Goal: Task Accomplishment & Management: Manage account settings

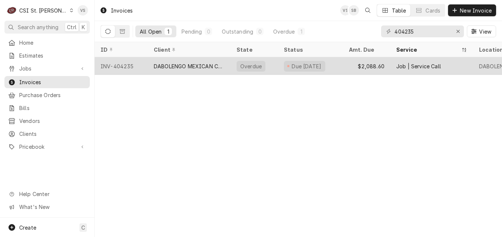
click at [197, 67] on div "DABOLENGO MEXICAN CUISINE" at bounding box center [189, 66] width 71 height 8
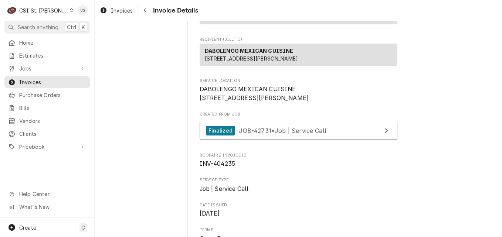
scroll to position [148, 0]
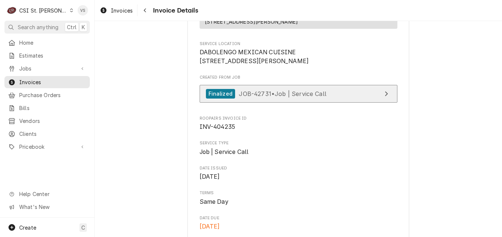
click at [274, 97] on span "JOB-42731 • Job | Service Call" at bounding box center [283, 93] width 88 height 7
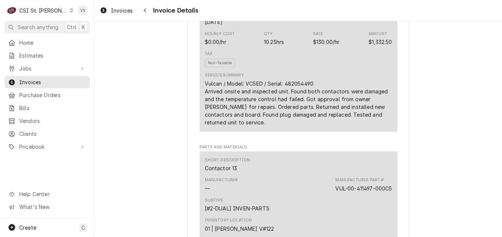
scroll to position [444, 0]
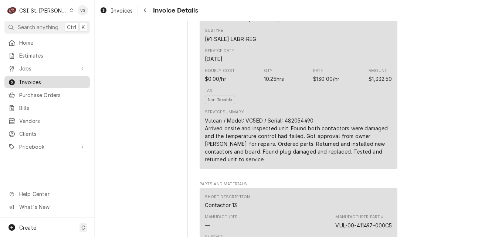
click at [45, 79] on span "Invoices" at bounding box center [52, 82] width 67 height 8
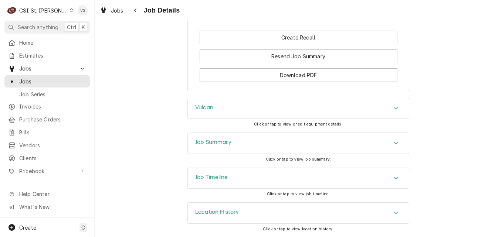
scroll to position [993, 0]
click at [217, 146] on h3 "Job Summary" at bounding box center [213, 142] width 36 height 7
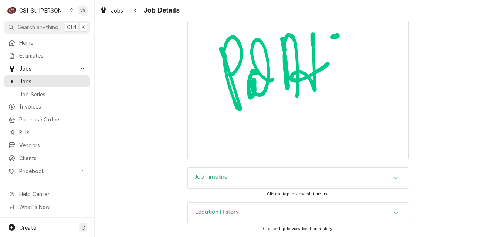
scroll to position [2768, 0]
click at [394, 177] on icon "Accordion Header" at bounding box center [396, 178] width 4 height 3
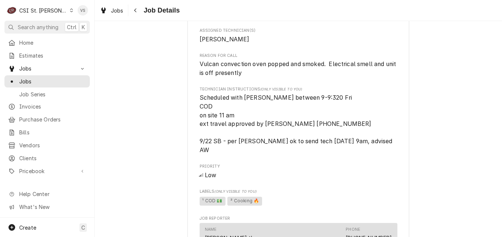
scroll to position [370, 0]
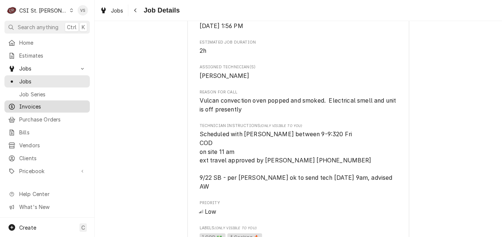
click at [42, 103] on span "Invoices" at bounding box center [52, 107] width 67 height 8
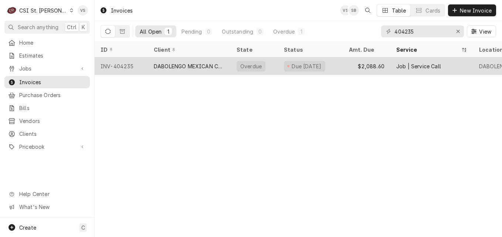
click at [132, 68] on div "INV-404235" at bounding box center [121, 66] width 53 height 18
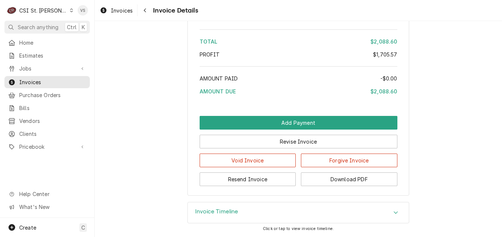
scroll to position [1768, 0]
click at [355, 181] on button "Download PDF" at bounding box center [349, 180] width 96 height 14
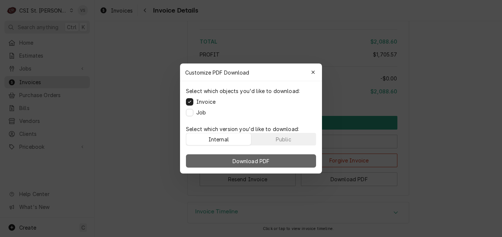
click at [278, 158] on button "Download PDF" at bounding box center [251, 161] width 130 height 13
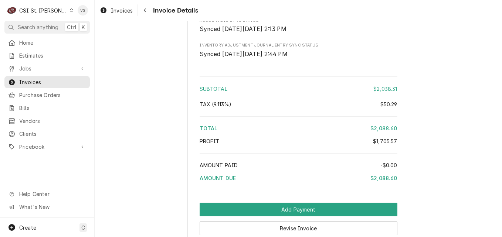
scroll to position [1694, 0]
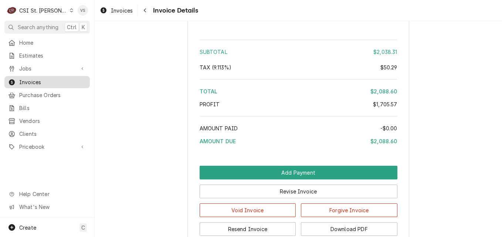
click at [50, 82] on span "Invoices" at bounding box center [52, 82] width 67 height 8
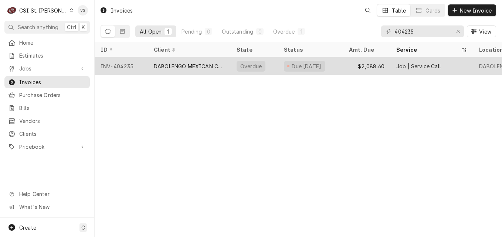
click at [197, 62] on div "DABOLENGO MEXICAN CUISINE" at bounding box center [189, 66] width 71 height 8
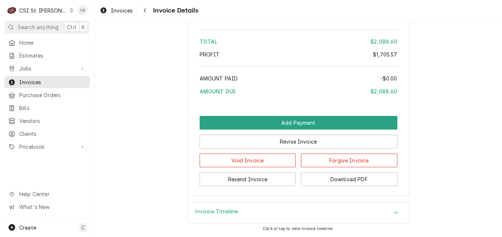
scroll to position [1768, 0]
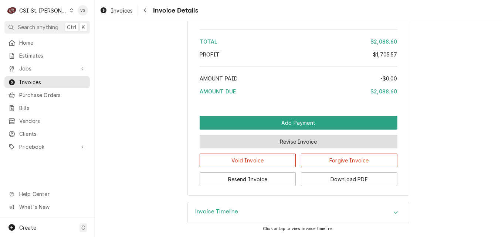
click at [257, 141] on button "Revise Invoice" at bounding box center [299, 142] width 198 height 14
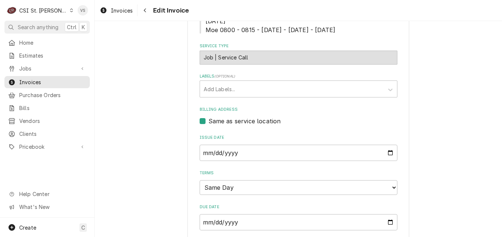
scroll to position [549, 0]
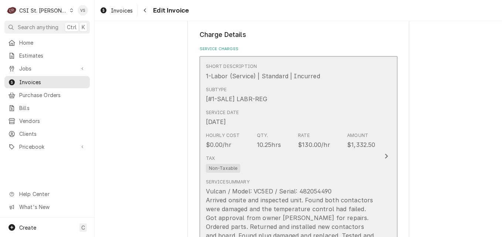
click at [319, 109] on div "Service Date Sep 26, 2025" at bounding box center [291, 117] width 170 height 23
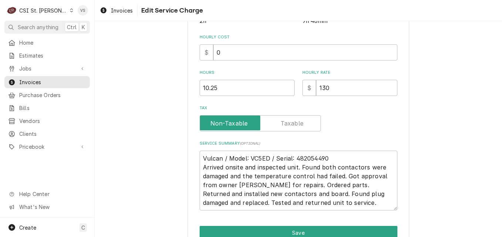
scroll to position [222, 0]
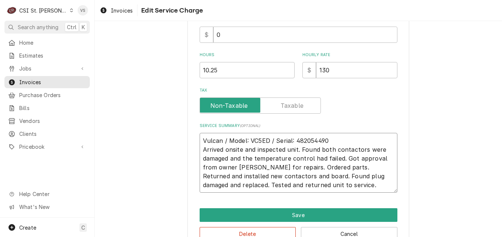
click at [213, 143] on textarea "Vulcan / Model: VC5ED / Serial: 482054490 Arrived onsite and inspected unit. Fo…" at bounding box center [299, 163] width 198 height 60
click at [219, 71] on input "10.25" at bounding box center [247, 70] width 95 height 16
click at [219, 70] on input "10.25" at bounding box center [247, 70] width 95 height 16
click at [187, 70] on div "Use the fields below to edit this service charge Short Description 1-Labor (Ser…" at bounding box center [298, 32] width 222 height 437
click at [200, 70] on input "10.25" at bounding box center [247, 70] width 95 height 16
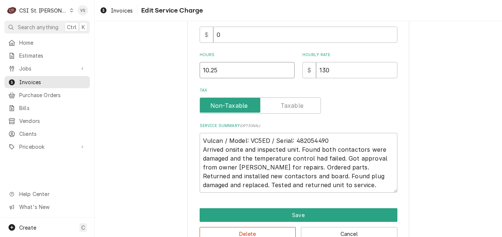
drag, startPoint x: 200, startPoint y: 70, endPoint x: 233, endPoint y: 72, distance: 32.6
click at [233, 72] on input "10.25" at bounding box center [247, 70] width 95 height 16
type textarea "x"
type input "9"
type textarea "x"
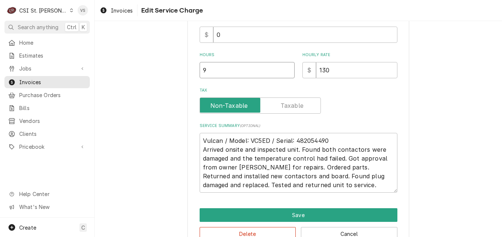
type input "9.7"
type textarea "x"
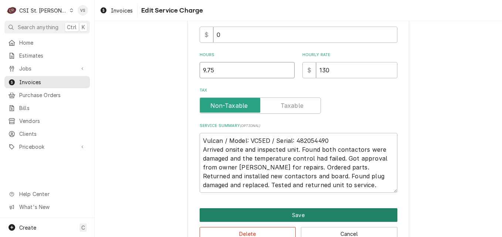
type input "9.75"
click at [279, 214] on button "Save" at bounding box center [299, 216] width 198 height 14
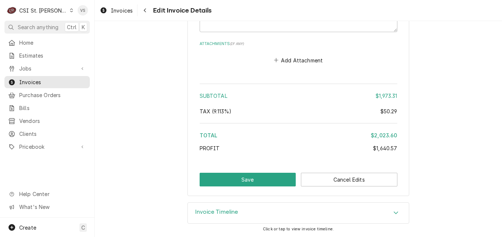
scroll to position [1692, 0]
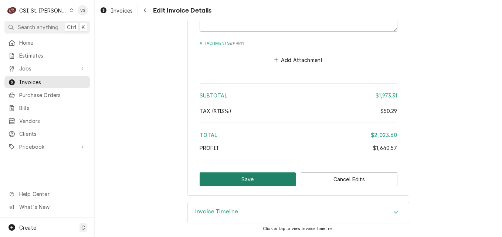
click at [262, 176] on button "Save" at bounding box center [248, 180] width 96 height 14
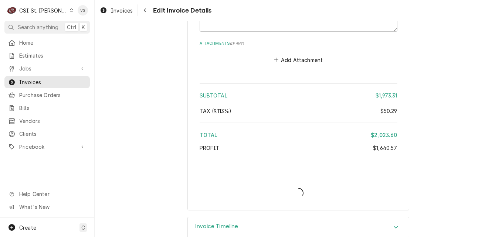
type textarea "x"
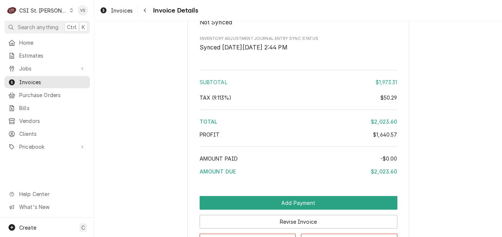
scroll to position [1768, 0]
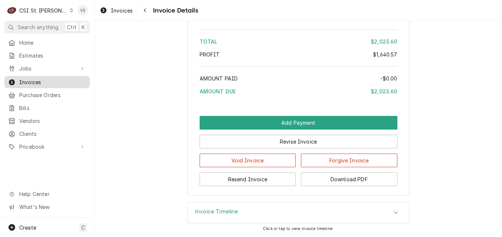
click at [48, 78] on span "Invoices" at bounding box center [52, 82] width 67 height 8
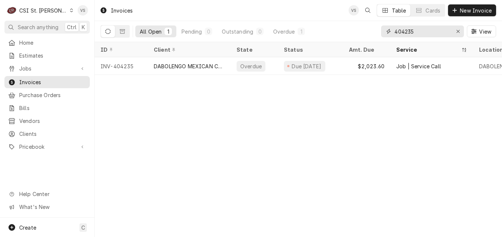
drag, startPoint x: 416, startPoint y: 30, endPoint x: 387, endPoint y: 33, distance: 28.9
click at [387, 33] on div "404235" at bounding box center [422, 32] width 83 height 12
click at [41, 78] on span "Invoices" at bounding box center [52, 82] width 67 height 8
drag, startPoint x: 417, startPoint y: 31, endPoint x: 394, endPoint y: 32, distance: 23.3
click at [385, 33] on div "404235" at bounding box center [422, 32] width 83 height 12
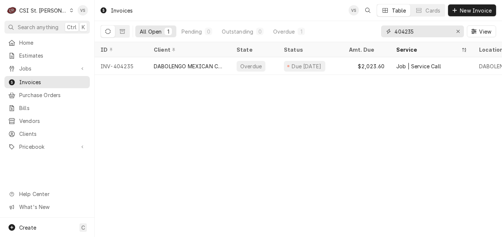
click at [395, 32] on input "404235" at bounding box center [422, 32] width 55 height 12
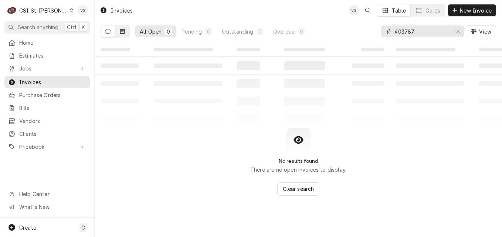
type input "403787"
click at [126, 33] on button "Dynamic Content Wrapper" at bounding box center [122, 32] width 14 height 12
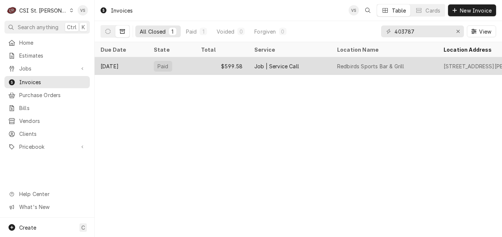
click at [193, 65] on div "Paid" at bounding box center [171, 66] width 47 height 18
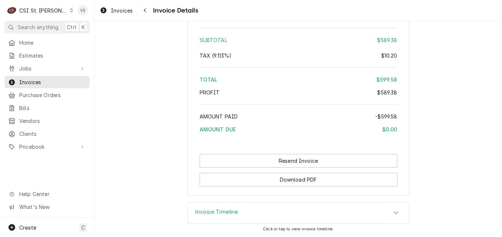
scroll to position [1453, 0]
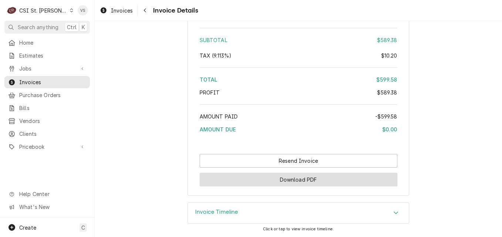
click at [319, 180] on button "Download PDF" at bounding box center [299, 180] width 198 height 14
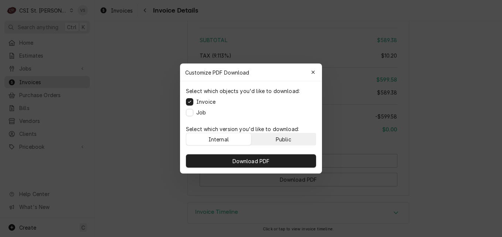
click at [283, 139] on div "Public" at bounding box center [284, 140] width 16 height 8
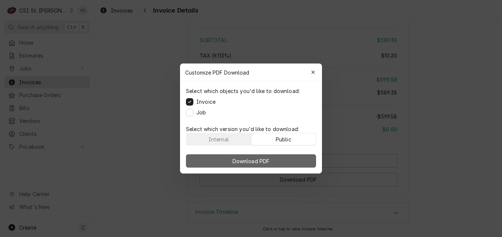
click at [282, 157] on button "Download PDF" at bounding box center [251, 161] width 130 height 13
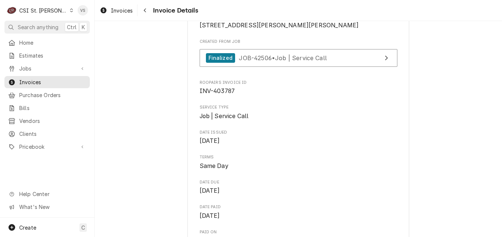
scroll to position [159, 0]
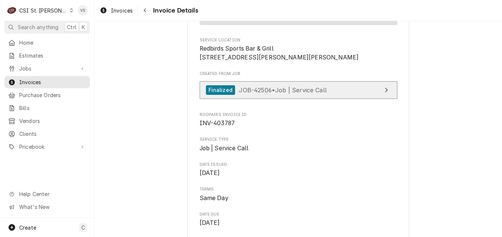
click at [291, 94] on span "JOB-42506 • Job | Service Call" at bounding box center [283, 89] width 88 height 7
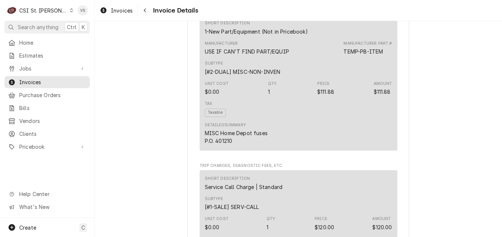
scroll to position [640, 0]
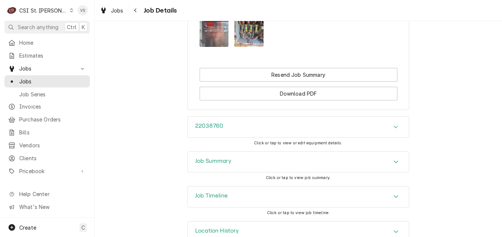
scroll to position [891, 0]
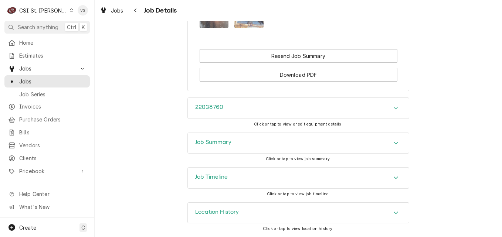
click at [237, 144] on div "Job Summary" at bounding box center [298, 143] width 221 height 21
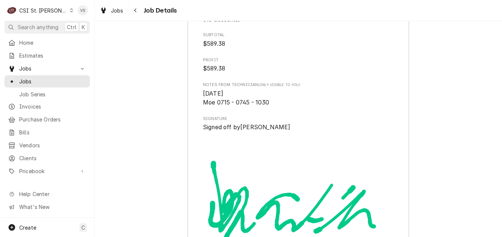
scroll to position [2075, 0]
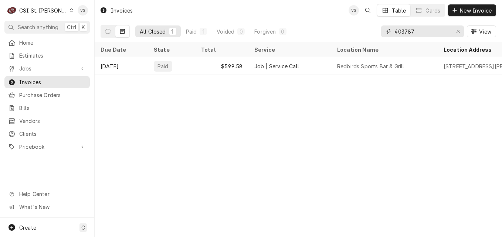
drag, startPoint x: 416, startPoint y: 31, endPoint x: 403, endPoint y: 33, distance: 12.7
click at [405, 30] on input "403787" at bounding box center [422, 32] width 55 height 12
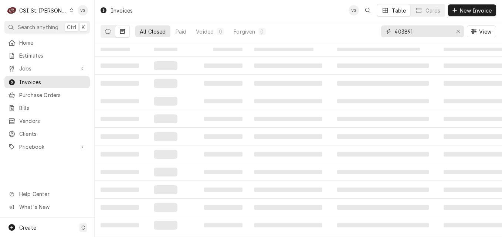
type input "403891"
click at [108, 34] on button "Dynamic Content Wrapper" at bounding box center [108, 32] width 14 height 12
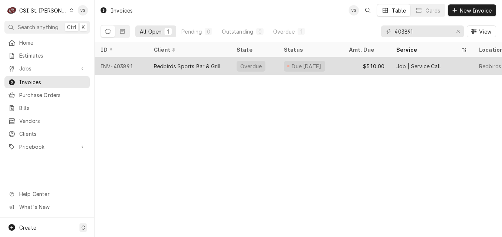
click at [192, 66] on div "Redbirds Sports Bar & Grill" at bounding box center [187, 66] width 67 height 8
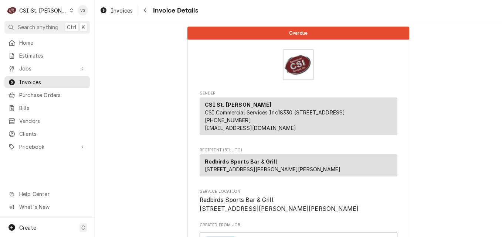
scroll to position [216, 0]
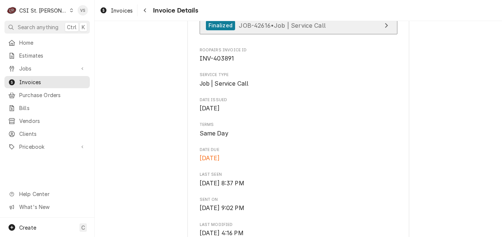
click at [301, 29] on span "JOB-42616 • Job | Service Call" at bounding box center [282, 24] width 87 height 7
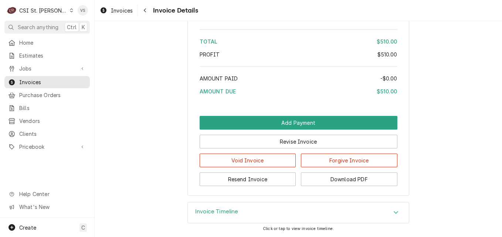
scroll to position [1314, 0]
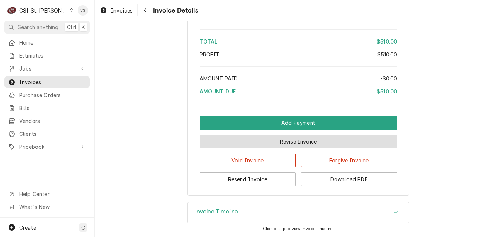
click at [301, 143] on button "Revise Invoice" at bounding box center [299, 142] width 198 height 14
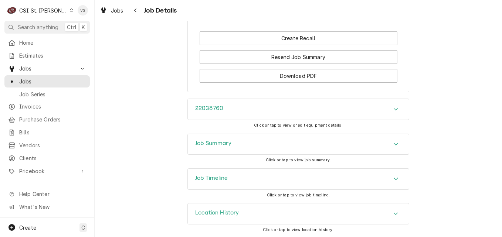
scroll to position [855, 0]
click at [240, 140] on div "Job Summary" at bounding box center [298, 143] width 221 height 21
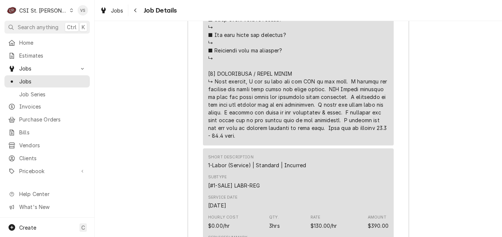
scroll to position [1546, 0]
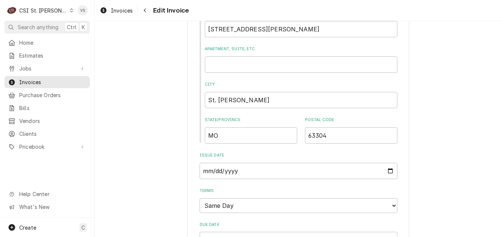
scroll to position [649, 0]
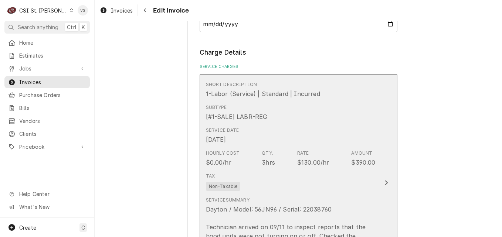
click at [327, 182] on div "Tax Non-Taxable" at bounding box center [291, 182] width 170 height 24
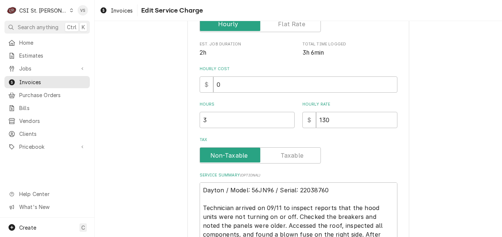
scroll to position [192, 0]
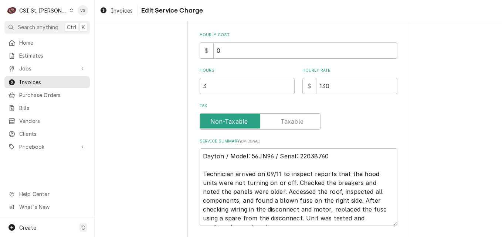
type textarea "x"
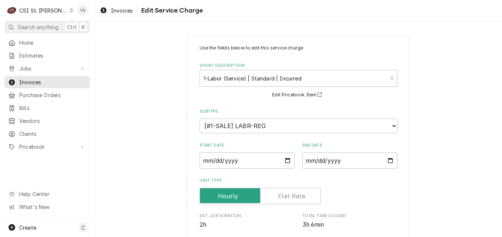
scroll to position [216, 0]
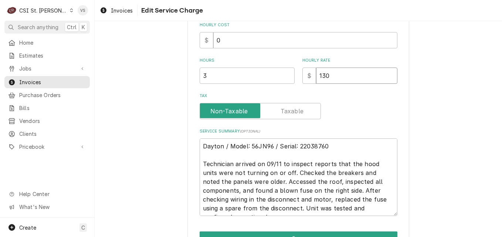
drag, startPoint x: 328, startPoint y: 77, endPoint x: 315, endPoint y: 76, distance: 13.0
click at [316, 76] on input "130" at bounding box center [356, 76] width 81 height 16
type input "0"
type textarea "x"
type input "0"
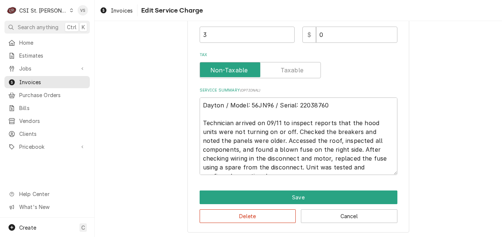
scroll to position [259, 0]
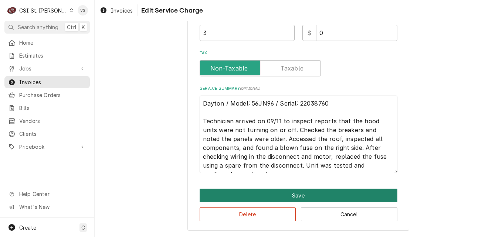
click at [287, 194] on button "Save" at bounding box center [299, 196] width 198 height 14
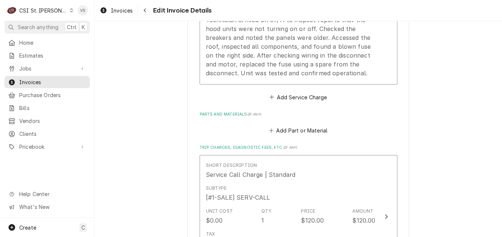
scroll to position [1073, 0]
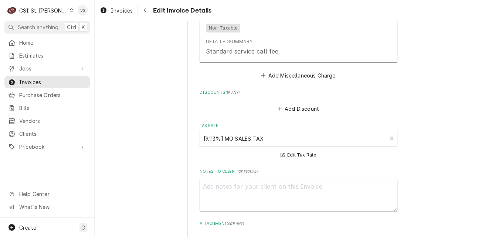
click at [222, 180] on textarea "Notes to Client ( optional )" at bounding box center [299, 195] width 198 height 33
type textarea "x"
type textarea "C"
type textarea "x"
type textarea "Ca"
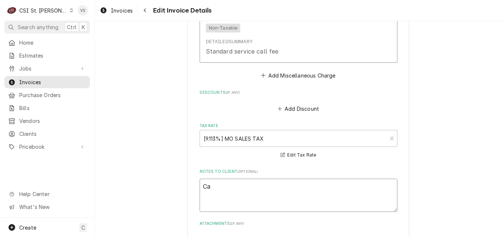
type textarea "x"
type textarea "Cal"
type textarea "x"
type textarea "Call"
type textarea "x"
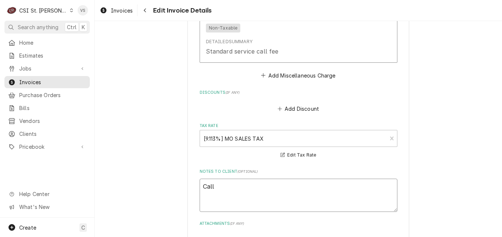
type textarea "Call"
type textarea "x"
type textarea "Call b"
type textarea "x"
type textarea "Call ba"
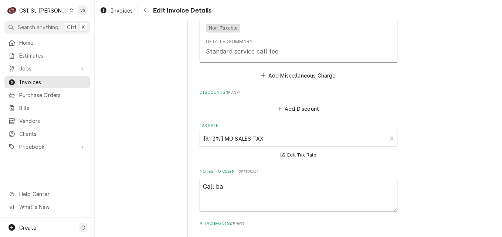
type textarea "x"
type textarea "Call bac"
type textarea "x"
type textarea "Call back"
type textarea "x"
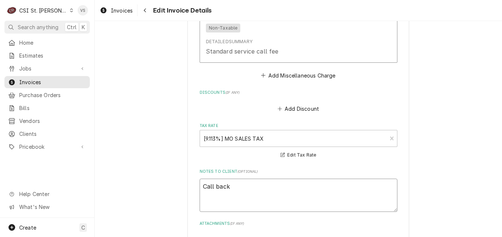
type textarea "Call back"
type textarea "x"
type textarea "Call back t"
type textarea "x"
type textarea "Call back to"
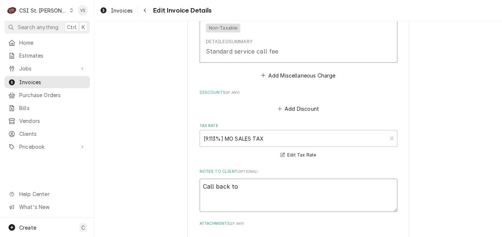
type textarea "x"
type textarea "Call back to"
type textarea "x"
type textarea "Call back to i"
type textarea "x"
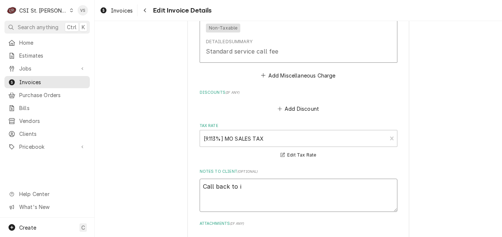
type textarea "Call back to in"
type textarea "x"
type textarea "Call back to inv"
type textarea "x"
type textarea "Call back to invo"
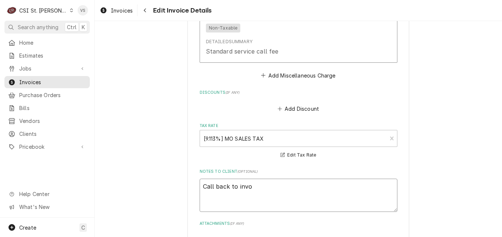
type textarea "x"
type textarea "Call back to invoi"
type textarea "x"
type textarea "Call back to invoic"
type textarea "x"
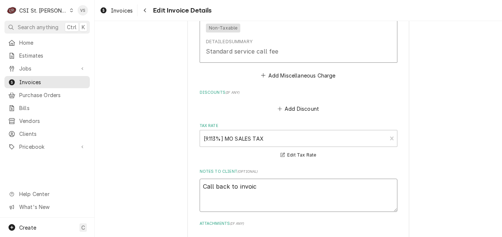
type textarea "Call back to invoice"
type textarea "x"
type textarea "Call back to invoice"
type textarea "x"
type textarea "Call back to invoice 3"
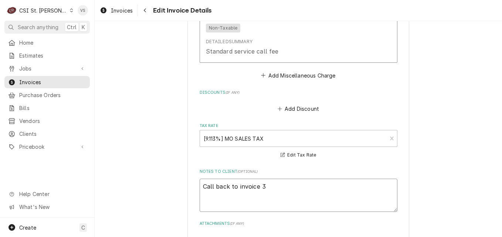
type textarea "x"
type textarea "Call back to invoice 30"
type textarea "x"
type textarea "Call back to invoice 3"
type textarea "x"
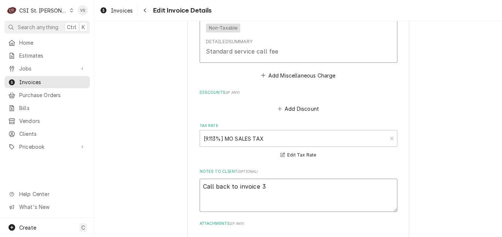
type textarea "Call back to invoice"
type textarea "x"
type textarea "Call back to invoice 40"
type textarea "x"
type textarea "Call back to invoice 403"
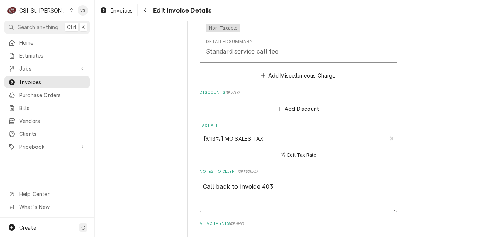
type textarea "x"
type textarea "Call back to invoice 4037"
type textarea "x"
type textarea "Call back to invoice 40378"
type textarea "x"
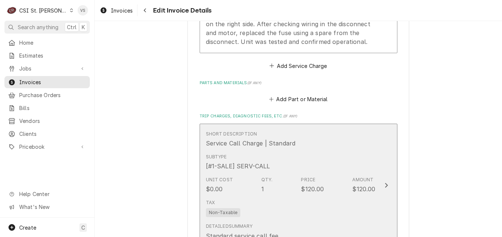
type textarea "Call back to invoice 403787"
click at [318, 156] on div "Subtype [#1-SALE] SERV-CALL" at bounding box center [291, 162] width 170 height 23
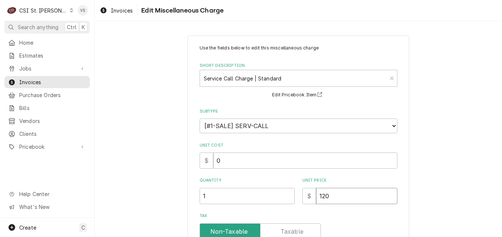
drag, startPoint x: 334, startPoint y: 198, endPoint x: 312, endPoint y: 198, distance: 22.2
click at [312, 198] on div "$ 120" at bounding box center [349, 196] width 95 height 16
type textarea "x"
type input "0"
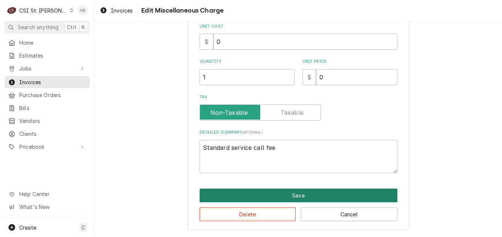
click at [259, 193] on button "Save" at bounding box center [299, 196] width 198 height 14
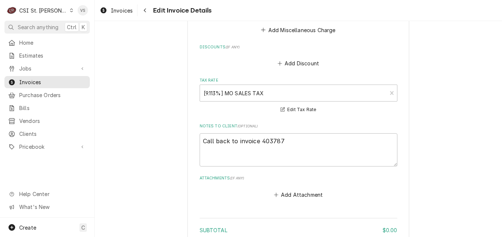
scroll to position [1294, 0]
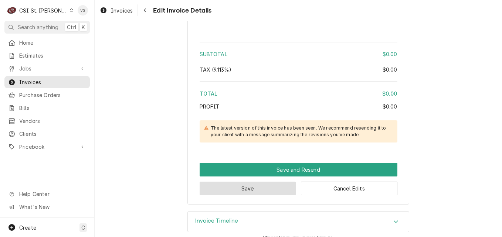
click at [235, 182] on button "Save" at bounding box center [248, 189] width 96 height 14
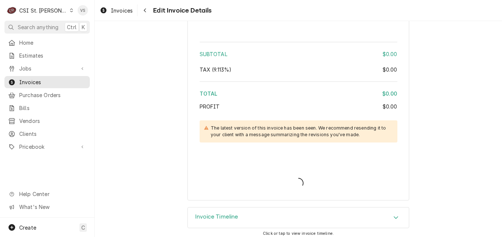
scroll to position [1290, 0]
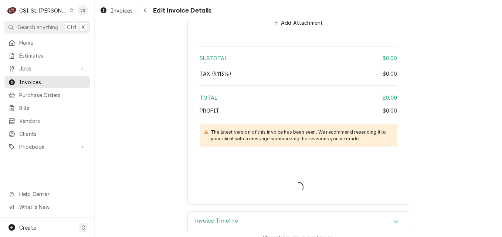
type textarea "x"
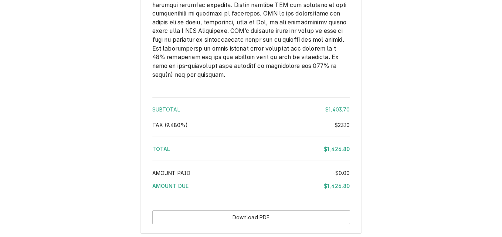
scroll to position [1457, 0]
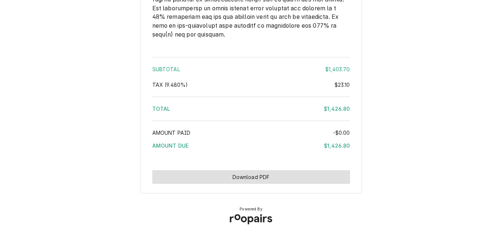
click at [257, 175] on button "Download PDF" at bounding box center [251, 177] width 198 height 14
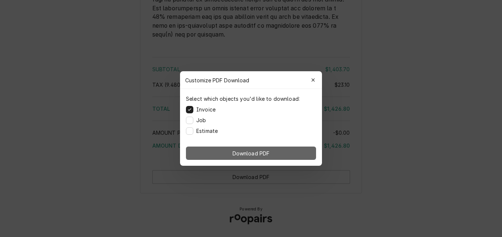
click at [257, 156] on span "Download PDF" at bounding box center [251, 154] width 40 height 8
